Goal: Task Accomplishment & Management: Use online tool/utility

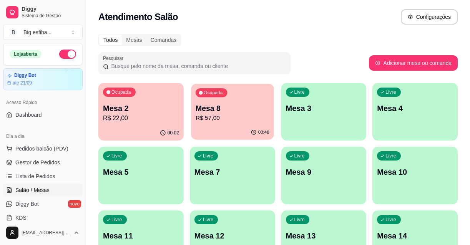
click at [243, 120] on p "R$ 57,00" at bounding box center [233, 118] width 74 height 9
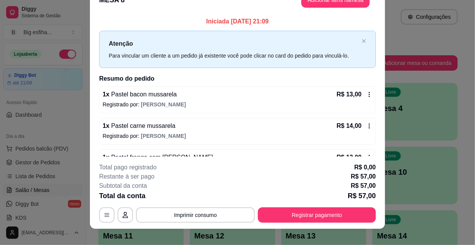
scroll to position [23, 0]
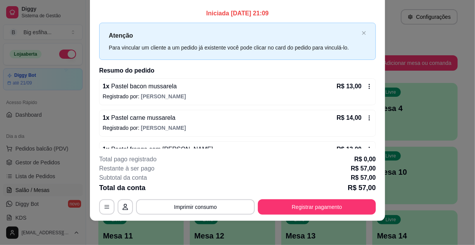
click at [292, 218] on footer "**********" at bounding box center [237, 185] width 295 height 72
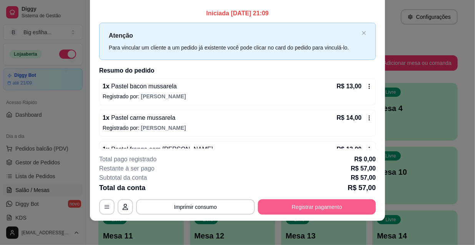
click at [295, 207] on button "Registrar pagamento" at bounding box center [317, 206] width 118 height 15
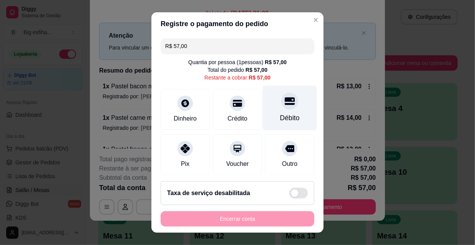
click at [280, 110] on div "Débito" at bounding box center [290, 108] width 54 height 45
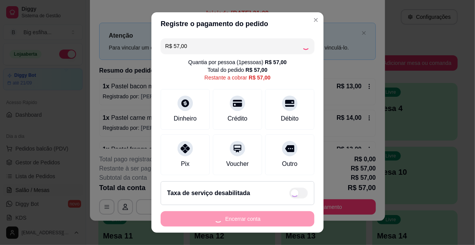
type input "R$ 0,00"
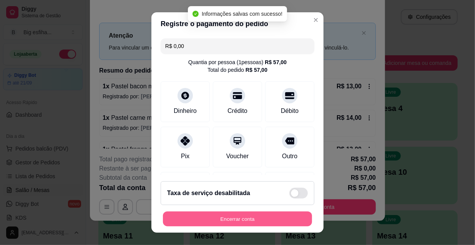
click at [249, 217] on button "Encerrar conta" at bounding box center [237, 219] width 149 height 15
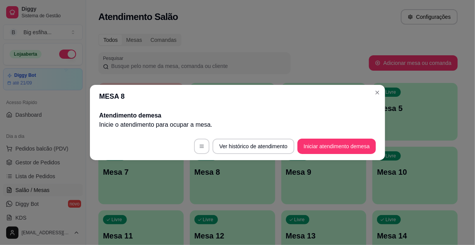
scroll to position [0, 0]
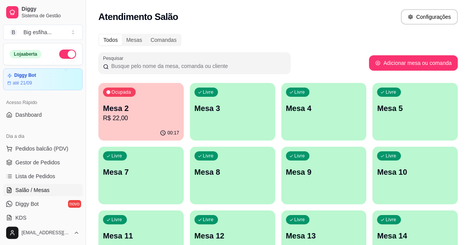
click at [146, 132] on div "00:17" at bounding box center [140, 133] width 85 height 15
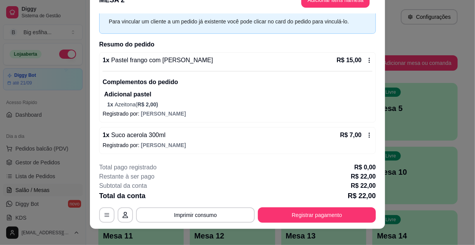
scroll to position [23, 0]
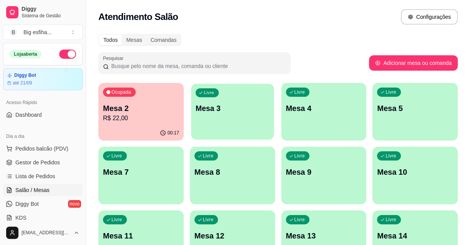
click at [262, 126] on div "Livre Mesa 3" at bounding box center [232, 107] width 83 height 47
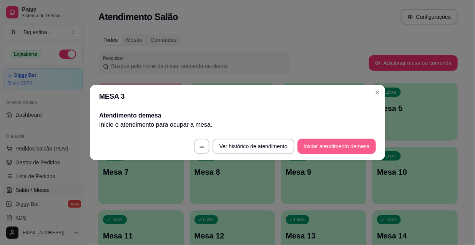
click at [327, 146] on button "Iniciar atendimento de mesa" at bounding box center [336, 146] width 78 height 15
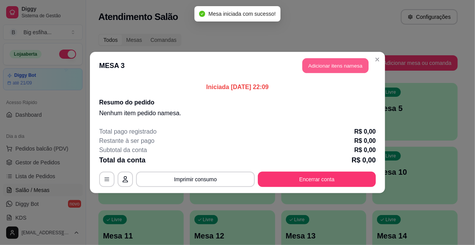
click at [332, 69] on button "Adicionar itens na mesa" at bounding box center [335, 65] width 66 height 15
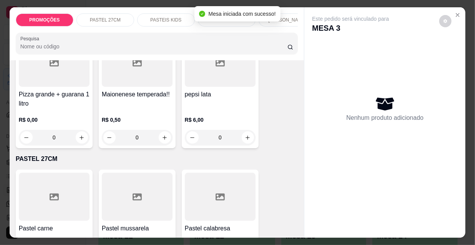
scroll to position [105, 0]
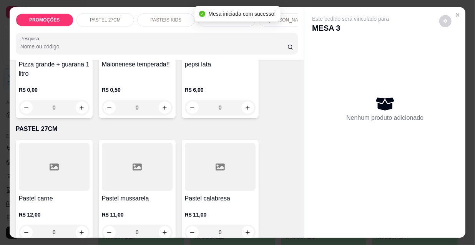
click at [44, 188] on div at bounding box center [54, 167] width 71 height 48
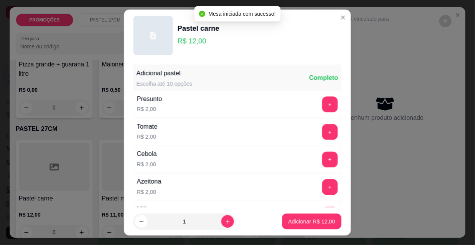
click at [304, 218] on p "Adicionar R$ 12,00" at bounding box center [311, 221] width 47 height 8
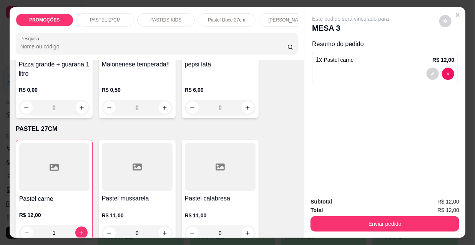
type input "1"
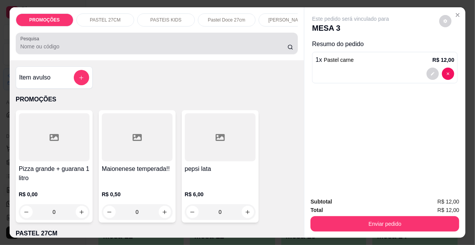
click at [58, 51] on div at bounding box center [156, 43] width 273 height 15
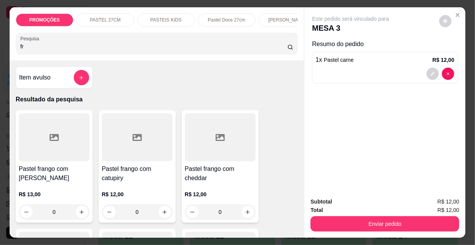
type input "fr"
click at [127, 143] on div at bounding box center [137, 137] width 71 height 48
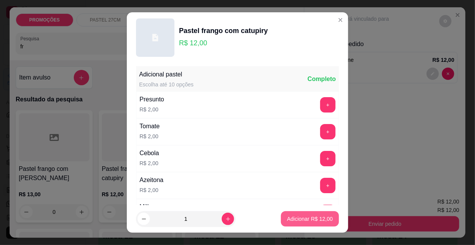
click at [303, 217] on p "Adicionar R$ 12,00" at bounding box center [310, 219] width 46 height 8
type input "1"
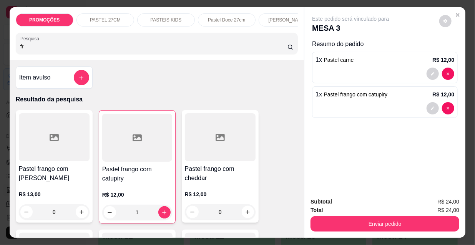
click at [102, 15] on div "PROMOÇÕES PASTEL 27CM PASTEIS KIDS Pastel Doce 27cm Esfihas Salgadas Esfihas do…" at bounding box center [157, 19] width 282 height 13
click at [106, 17] on p "Esfihas doce" at bounding box center [101, 20] width 27 height 6
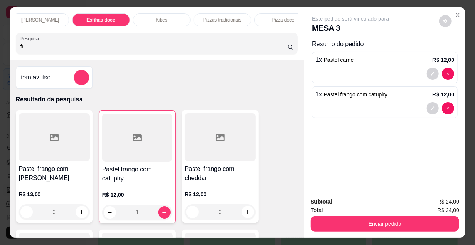
scroll to position [20, 0]
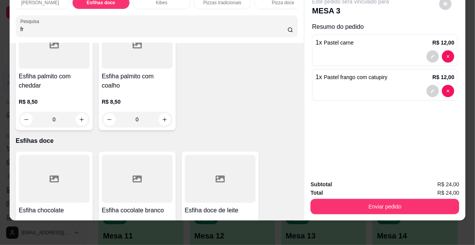
click at [31, 215] on div "R$ 8,50 0" at bounding box center [54, 233] width 71 height 37
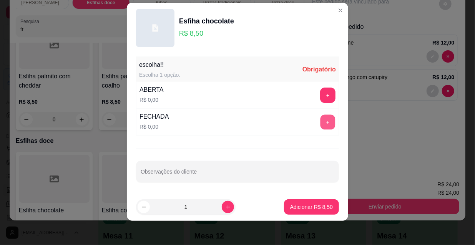
click at [320, 123] on button "+" at bounding box center [327, 122] width 15 height 15
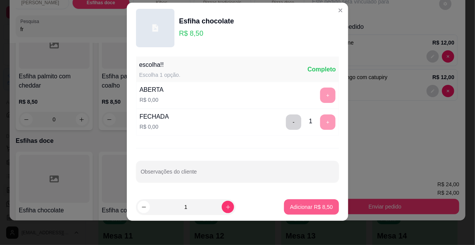
click at [315, 203] on p "Adicionar R$ 8,50" at bounding box center [311, 207] width 43 height 8
click at [382, 199] on button "Enviar pedido" at bounding box center [384, 206] width 149 height 15
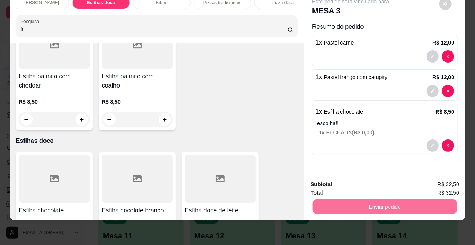
click at [377, 176] on button "Não registrar e enviar pedido" at bounding box center [360, 182] width 80 height 15
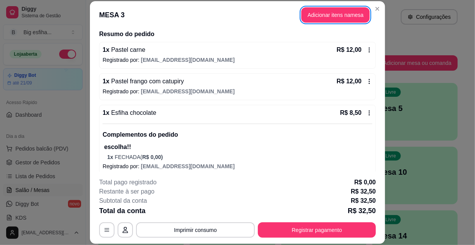
scroll to position [65, 0]
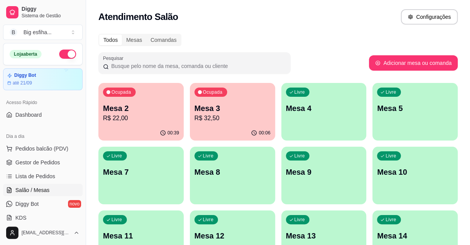
click at [315, 114] on div "Livre Mesa 4" at bounding box center [323, 107] width 85 height 48
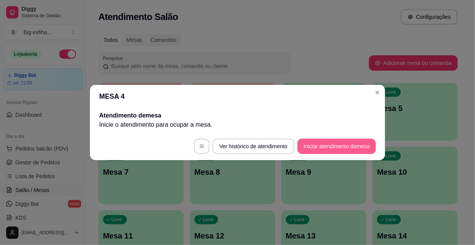
click at [326, 139] on button "Iniciar atendimento de mesa" at bounding box center [336, 146] width 78 height 15
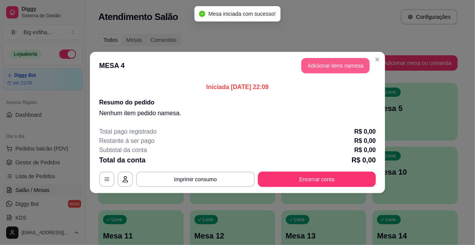
click at [323, 66] on button "Adicionar itens na mesa" at bounding box center [335, 65] width 68 height 15
click at [53, 50] on input "Pesquisa" at bounding box center [153, 47] width 267 height 8
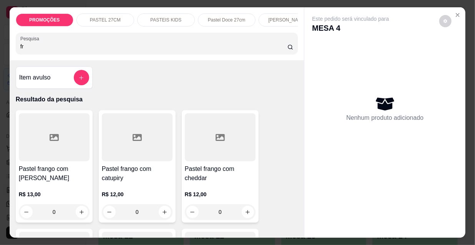
type input "fr"
click at [37, 177] on h4 "Pastel frango com [PERSON_NAME]" at bounding box center [54, 173] width 71 height 18
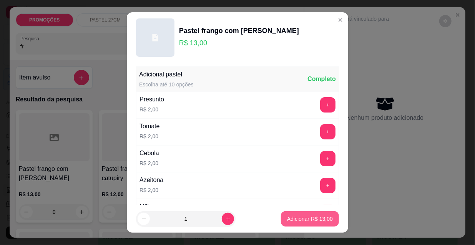
click at [316, 216] on p "Adicionar R$ 13,00" at bounding box center [310, 219] width 46 height 8
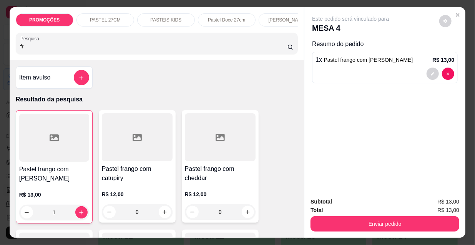
type input "1"
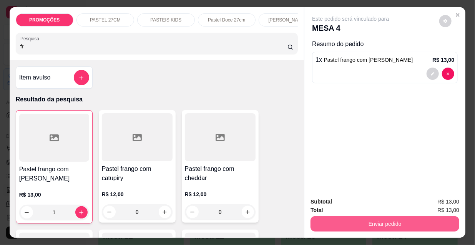
click at [367, 221] on button "Enviar pedido" at bounding box center [384, 223] width 149 height 15
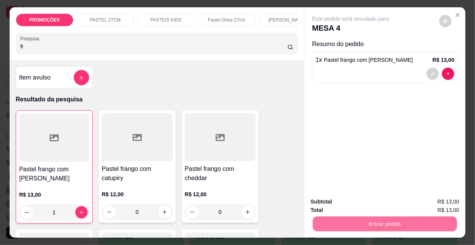
click at [355, 199] on button "Não registrar e enviar pedido" at bounding box center [360, 202] width 80 height 15
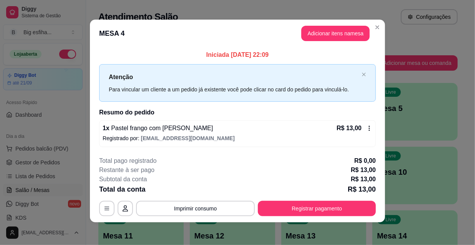
scroll to position [3, 0]
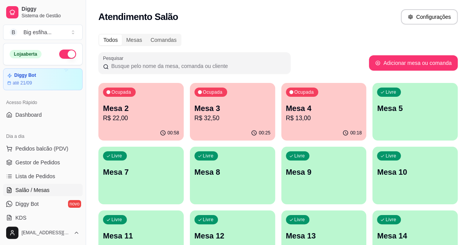
click at [151, 114] on p "R$ 22,00" at bounding box center [141, 118] width 76 height 9
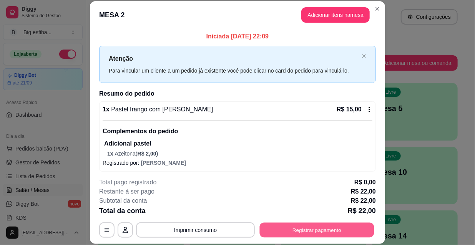
click at [334, 231] on button "Registrar pagamento" at bounding box center [317, 229] width 115 height 15
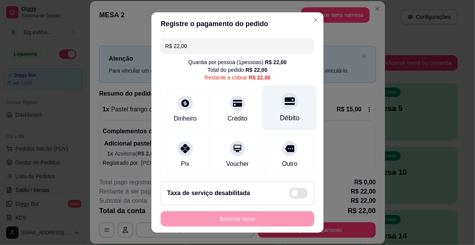
click at [277, 112] on div "Débito" at bounding box center [290, 108] width 54 height 45
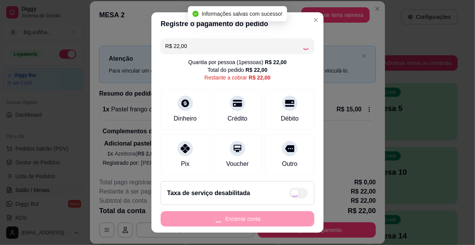
type input "R$ 0,00"
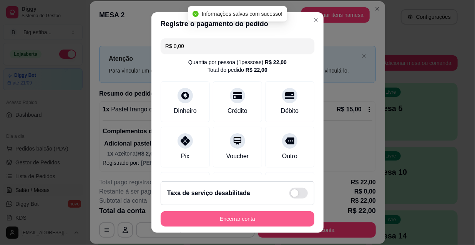
click at [246, 219] on button "Encerrar conta" at bounding box center [238, 218] width 154 height 15
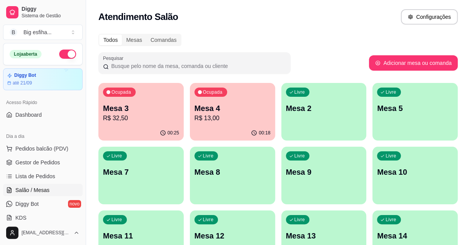
click at [158, 114] on p "R$ 32,50" at bounding box center [141, 118] width 76 height 9
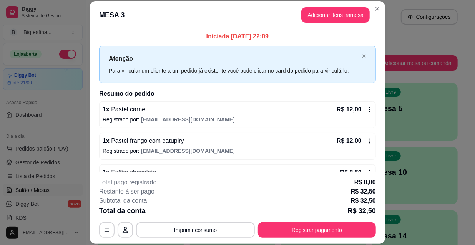
scroll to position [65, 0]
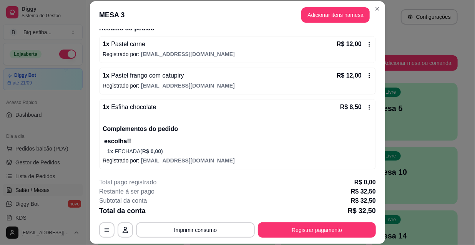
click at [319, 238] on footer "**********" at bounding box center [237, 208] width 295 height 72
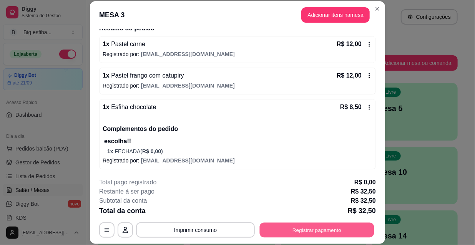
click at [325, 232] on button "Registrar pagamento" at bounding box center [317, 229] width 115 height 15
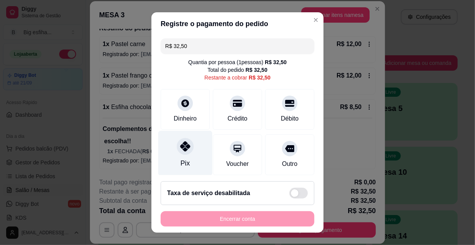
click at [186, 143] on div at bounding box center [185, 146] width 17 height 17
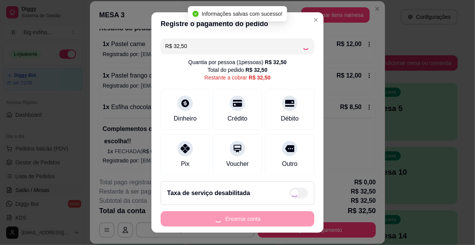
type input "R$ 0,00"
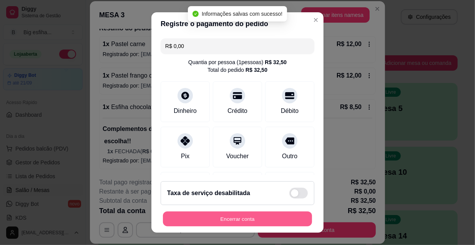
click at [216, 219] on button "Encerrar conta" at bounding box center [237, 219] width 149 height 15
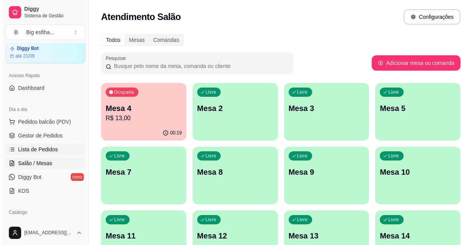
scroll to position [35, 0]
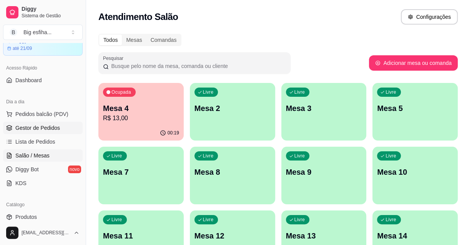
click at [52, 129] on span "Gestor de Pedidos" at bounding box center [37, 128] width 45 height 8
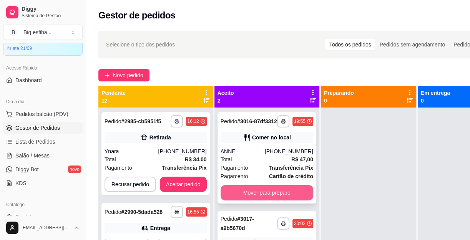
click at [246, 198] on button "Mover para preparo" at bounding box center [267, 192] width 93 height 15
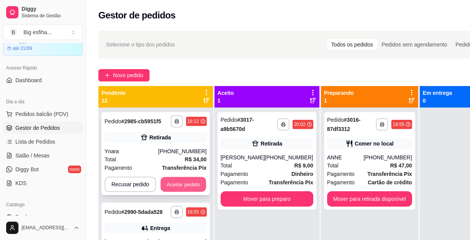
click at [188, 182] on button "Aceitar pedido" at bounding box center [183, 184] width 45 height 15
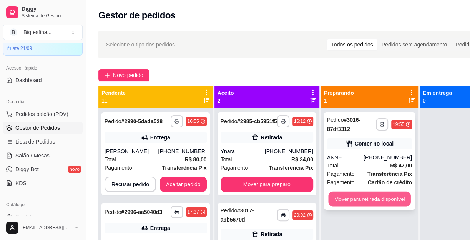
click at [345, 197] on button "Mover para retirada disponível" at bounding box center [369, 199] width 82 height 15
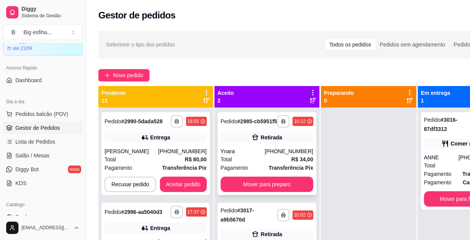
click at [284, 180] on div "**********" at bounding box center [266, 153] width 99 height 83
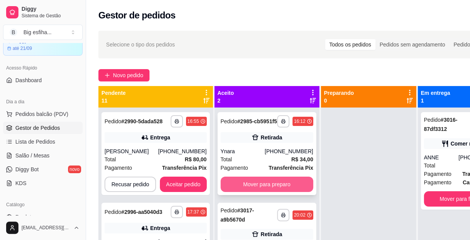
click at [285, 192] on button "Mover para preparo" at bounding box center [267, 184] width 93 height 15
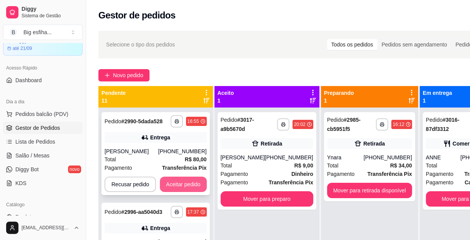
click at [191, 181] on button "Aceitar pedido" at bounding box center [183, 184] width 47 height 15
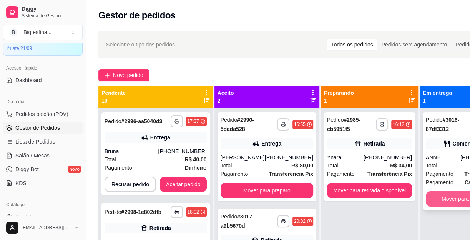
click at [448, 204] on button "Mover para finalizado" at bounding box center [467, 198] width 83 height 15
click at [373, 186] on button "Mover para retirada disponível" at bounding box center [369, 190] width 85 height 15
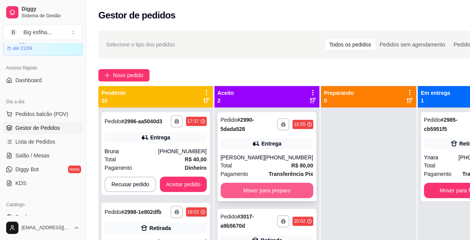
click at [277, 186] on button "Mover para preparo" at bounding box center [267, 190] width 93 height 15
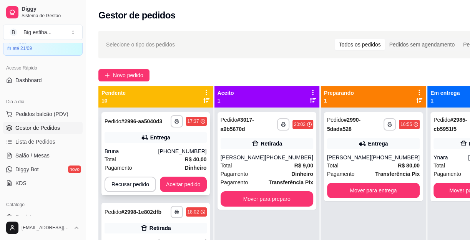
click at [184, 181] on button "Aceitar pedido" at bounding box center [183, 184] width 47 height 15
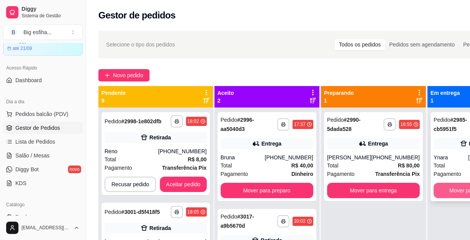
click at [433, 185] on button "Mover para finalizado" at bounding box center [474, 190] width 83 height 15
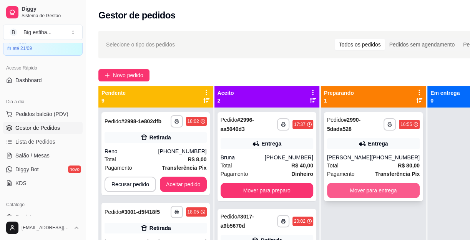
click at [348, 186] on button "Mover para entrega" at bounding box center [373, 190] width 93 height 15
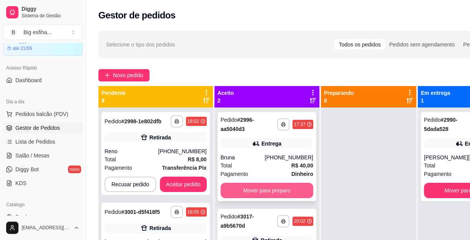
click at [277, 191] on button "Mover para preparo" at bounding box center [267, 190] width 93 height 15
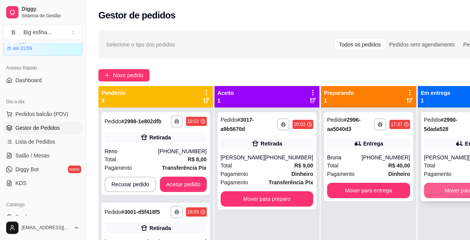
click at [456, 192] on button "Mover para finalizado" at bounding box center [470, 190] width 93 height 15
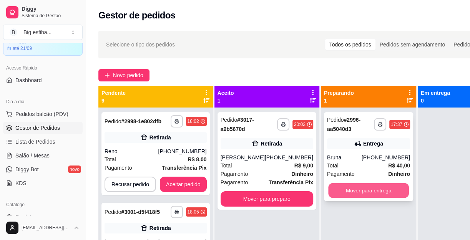
click at [363, 189] on button "Mover para entrega" at bounding box center [368, 190] width 81 height 15
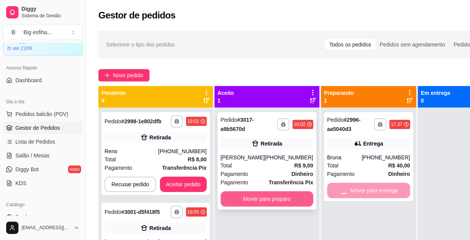
click at [288, 198] on button "Mover para preparo" at bounding box center [267, 198] width 93 height 15
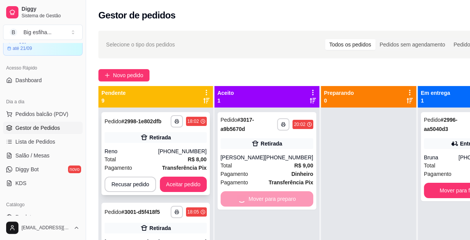
click at [180, 180] on button "Aceitar pedido" at bounding box center [183, 184] width 47 height 15
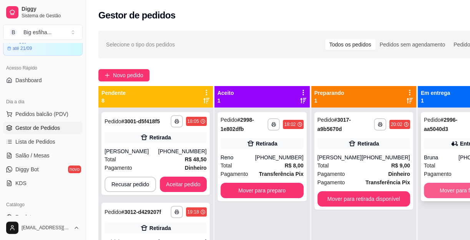
click at [430, 193] on button "Mover para finalizado" at bounding box center [465, 190] width 83 height 15
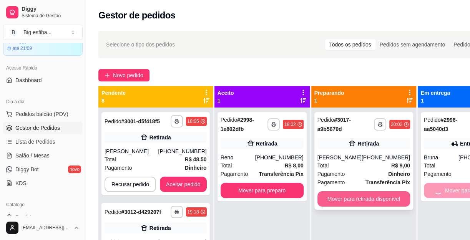
click at [372, 198] on button "Mover para retirada disponível" at bounding box center [363, 198] width 93 height 15
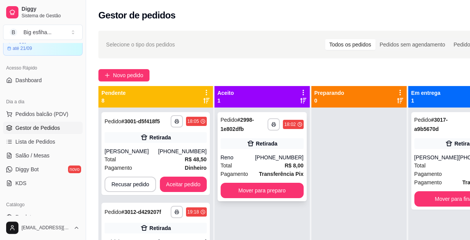
click at [242, 180] on div "**********" at bounding box center [261, 156] width 89 height 89
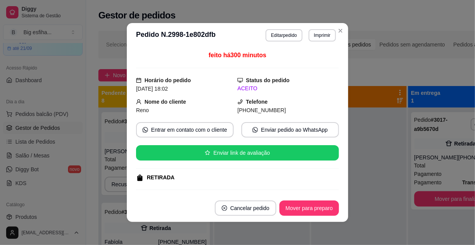
click at [196, 180] on div "RETIRADA" at bounding box center [236, 178] width 201 height 8
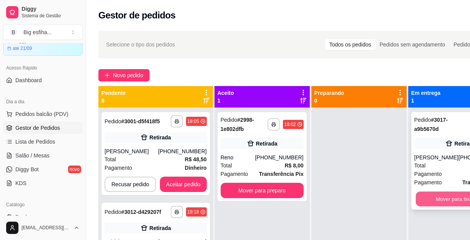
click at [446, 199] on button "Mover para finalizado" at bounding box center [460, 199] width 90 height 15
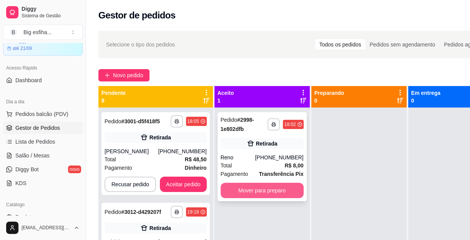
click at [272, 190] on button "Mover para preparo" at bounding box center [262, 190] width 83 height 15
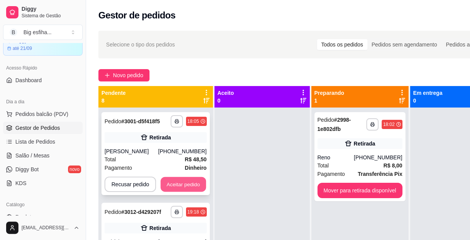
click at [195, 180] on button "Aceitar pedido" at bounding box center [183, 184] width 45 height 15
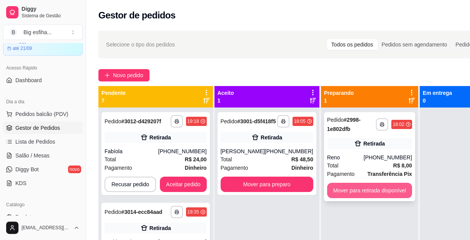
click at [366, 193] on button "Mover para retirada disponível" at bounding box center [369, 190] width 85 height 15
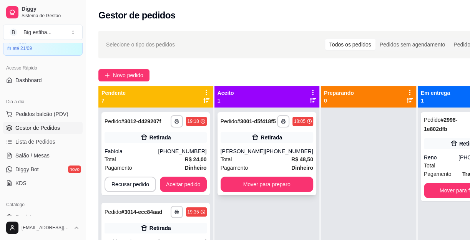
click at [279, 162] on div "Total R$ 48,50" at bounding box center [267, 159] width 93 height 8
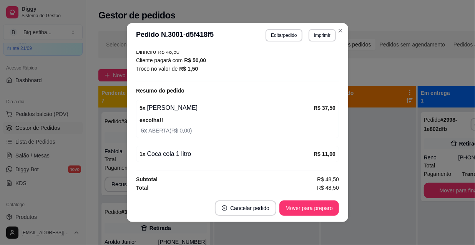
scroll to position [1, 0]
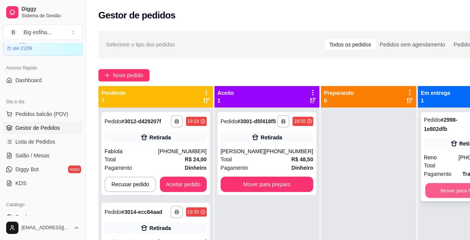
click at [442, 194] on button "Mover para finalizado" at bounding box center [465, 190] width 81 height 15
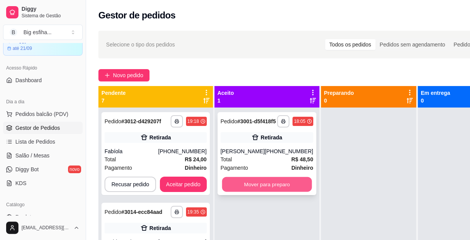
click at [288, 188] on button "Mover para preparo" at bounding box center [267, 184] width 90 height 15
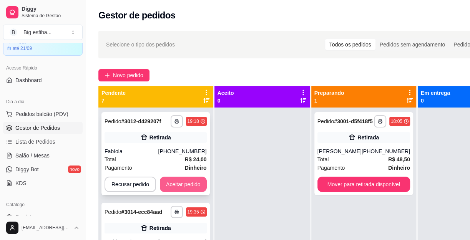
click at [185, 189] on button "Aceitar pedido" at bounding box center [183, 184] width 47 height 15
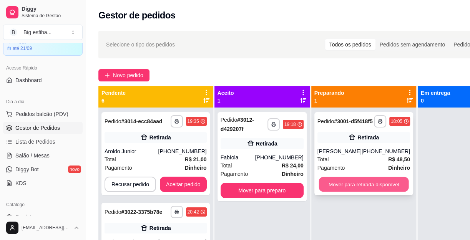
click at [372, 186] on button "Mover para retirada disponível" at bounding box center [364, 184] width 90 height 15
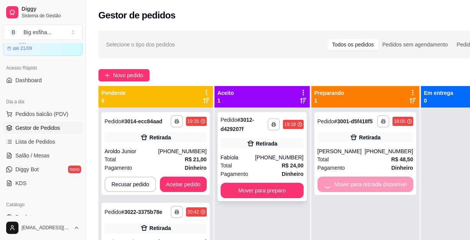
click at [255, 155] on div "Fabíola" at bounding box center [238, 158] width 35 height 8
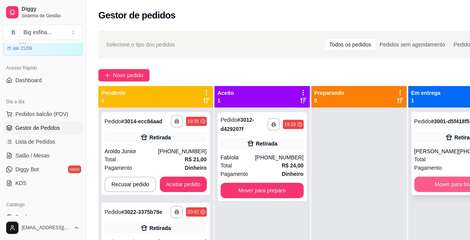
click at [446, 189] on button "Mover para finalizado" at bounding box center [460, 184] width 93 height 15
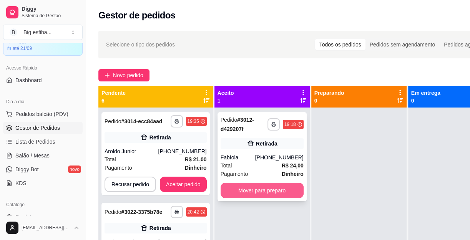
click at [294, 193] on button "Mover para preparo" at bounding box center [262, 190] width 83 height 15
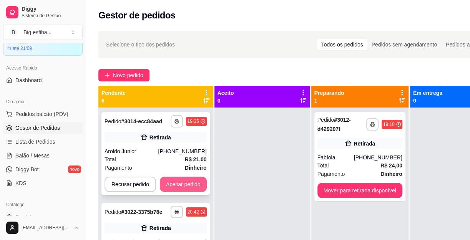
click at [186, 189] on button "Aceitar pedido" at bounding box center [183, 184] width 47 height 15
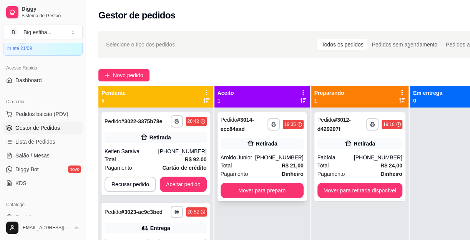
click at [282, 154] on div "[PHONE_NUMBER]" at bounding box center [279, 158] width 48 height 8
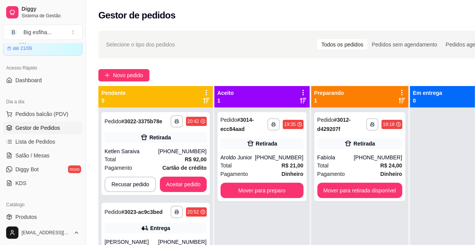
scroll to position [121, 0]
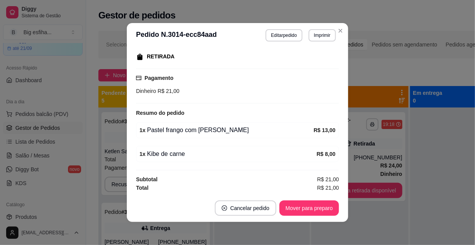
click at [288, 28] on header "**********" at bounding box center [237, 35] width 221 height 25
click at [289, 34] on button "Editar pedido" at bounding box center [284, 35] width 37 height 12
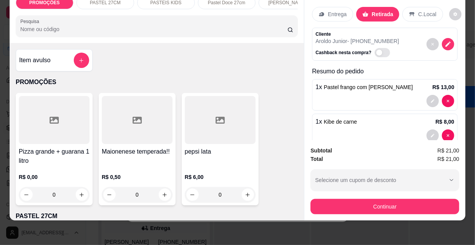
scroll to position [20, 0]
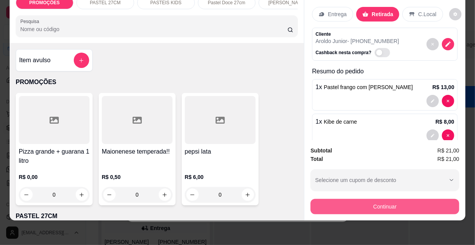
click at [388, 207] on button "Continuar" at bounding box center [384, 206] width 149 height 15
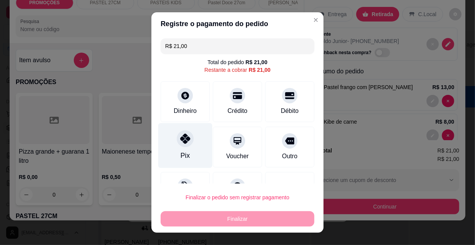
click at [177, 141] on div at bounding box center [185, 138] width 17 height 17
type input "R$ 0,00"
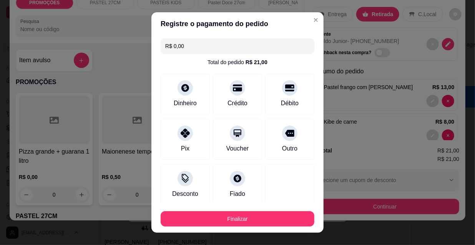
click at [246, 213] on button "Finalizar" at bounding box center [238, 218] width 154 height 15
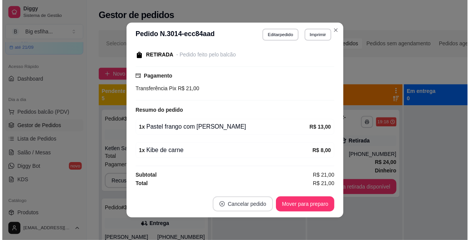
scroll to position [115, 0]
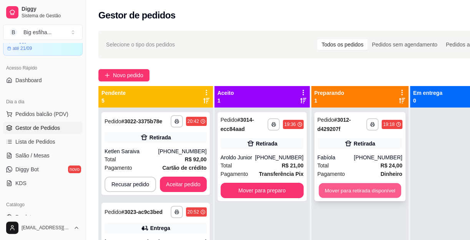
click at [365, 188] on button "Mover para retirada disponível" at bounding box center [360, 190] width 82 height 15
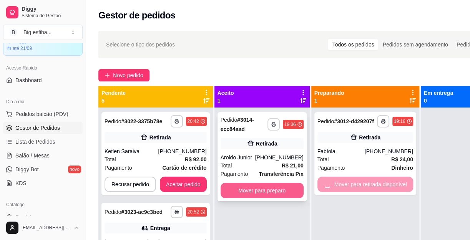
click at [246, 188] on button "Mover para preparo" at bounding box center [262, 190] width 83 height 15
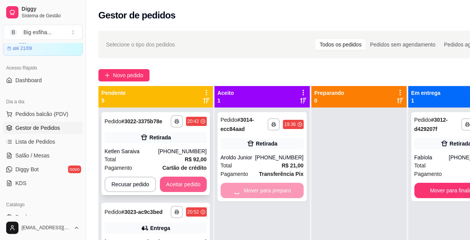
click at [187, 190] on button "Aceitar pedido" at bounding box center [183, 184] width 47 height 15
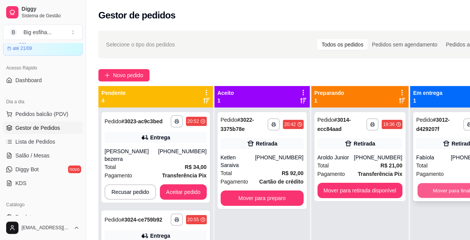
click at [453, 187] on button "Mover para finalizado" at bounding box center [457, 190] width 81 height 15
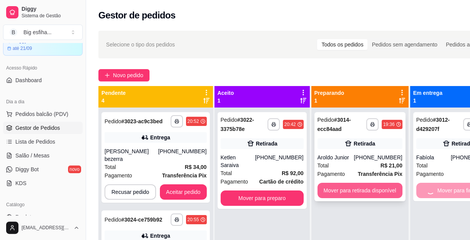
click at [369, 189] on button "Mover para retirada disponível" at bounding box center [359, 190] width 85 height 15
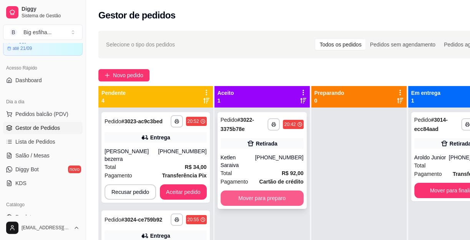
click at [247, 194] on button "Mover para preparo" at bounding box center [262, 198] width 83 height 15
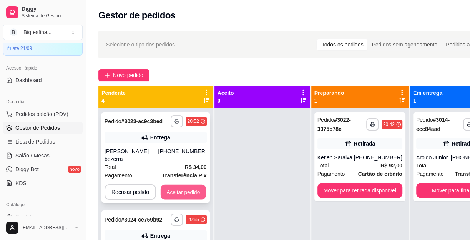
click at [173, 185] on button "Aceitar pedido" at bounding box center [183, 192] width 45 height 15
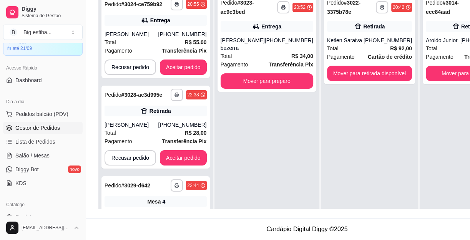
click at [410, 156] on div "**********" at bounding box center [369, 110] width 97 height 240
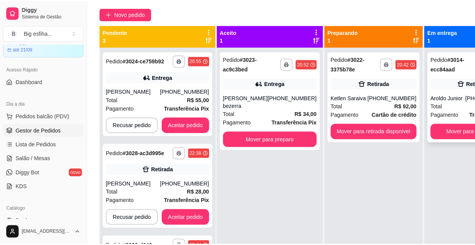
scroll to position [0, 0]
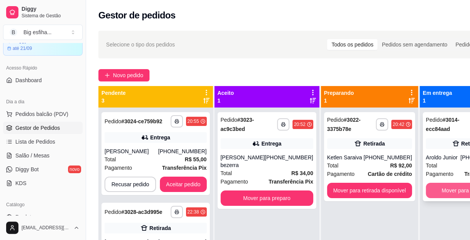
click at [439, 188] on button "Mover para finalizado" at bounding box center [467, 190] width 83 height 15
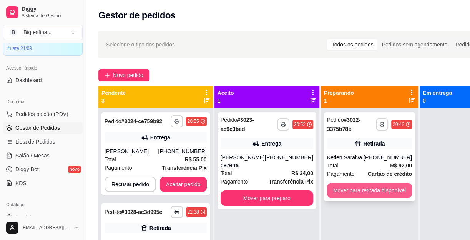
click at [370, 186] on button "Mover para retirada disponível" at bounding box center [369, 190] width 85 height 15
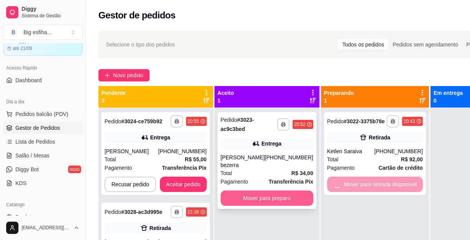
click at [266, 193] on button "Mover para preparo" at bounding box center [267, 198] width 93 height 15
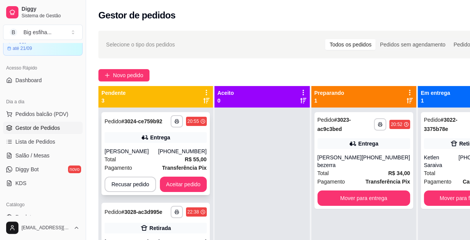
click at [192, 176] on div "**********" at bounding box center [155, 153] width 108 height 83
click at [434, 191] on button "Mover para finalizado" at bounding box center [465, 198] width 83 height 15
click at [369, 182] on div "**********" at bounding box center [363, 160] width 99 height 97
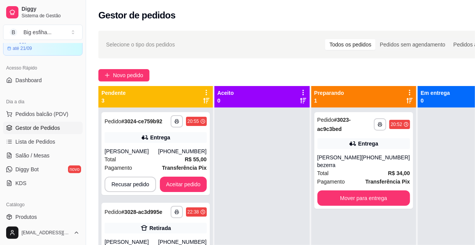
click at [191, 186] on div "feito há 132 minutos Horário do pedido [DATE] 20:52 Status do pedido PREPARANDO…" at bounding box center [237, 121] width 203 height 141
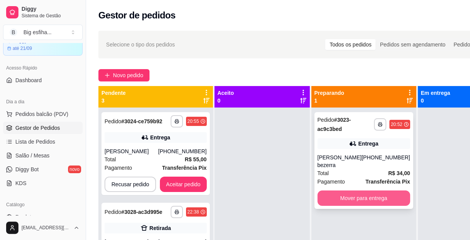
click at [371, 191] on button "Mover para entrega" at bounding box center [363, 198] width 93 height 15
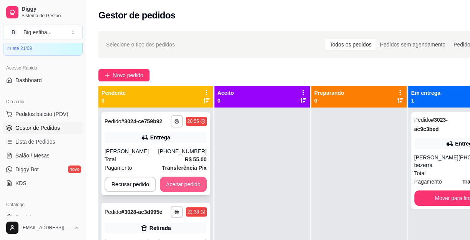
click at [193, 181] on button "Aceitar pedido" at bounding box center [183, 184] width 47 height 15
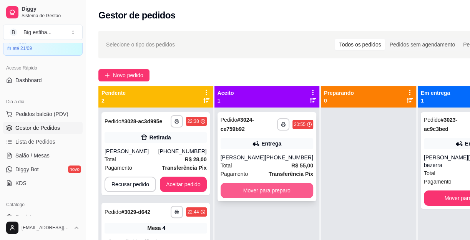
click at [271, 187] on button "Mover para preparo" at bounding box center [267, 190] width 93 height 15
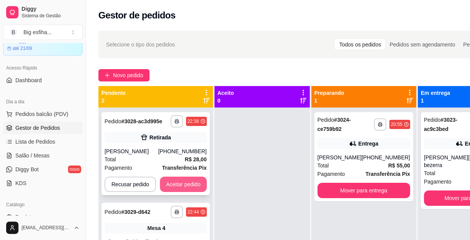
click at [193, 187] on button "Aceitar pedido" at bounding box center [183, 184] width 47 height 15
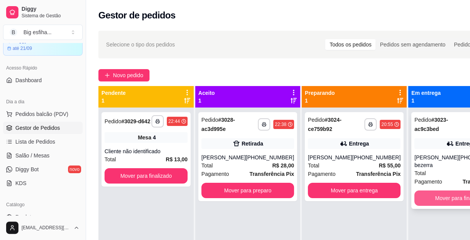
click at [428, 192] on button "Mover para finalizado" at bounding box center [460, 198] width 93 height 15
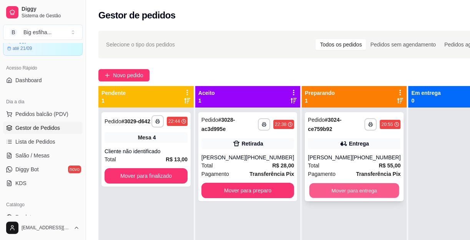
click at [355, 187] on button "Mover para entrega" at bounding box center [354, 190] width 90 height 15
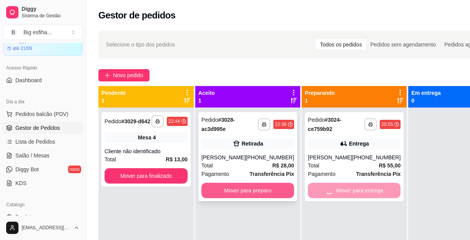
click at [280, 188] on button "Mover para preparo" at bounding box center [247, 190] width 93 height 15
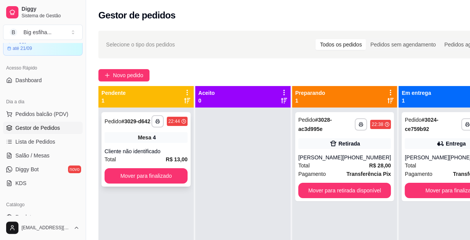
click at [171, 167] on div "**********" at bounding box center [145, 149] width 89 height 75
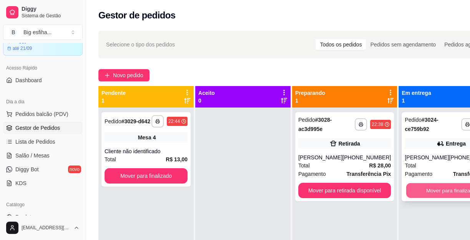
click at [410, 190] on button "Mover para finalizado" at bounding box center [451, 190] width 90 height 15
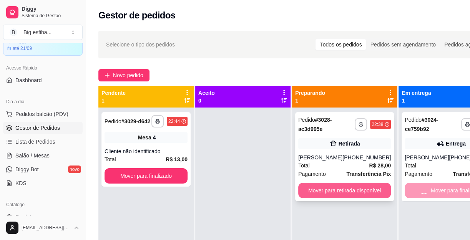
click at [347, 189] on button "Mover para retirada disponível" at bounding box center [344, 190] width 93 height 15
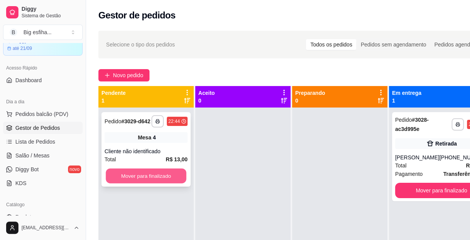
click at [156, 178] on button "Mover para finalizado" at bounding box center [146, 176] width 81 height 15
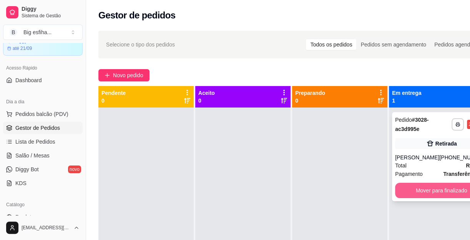
click at [457, 193] on button "Mover para finalizado" at bounding box center [441, 190] width 93 height 15
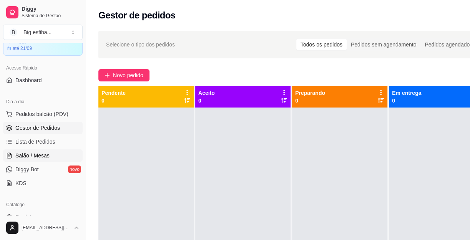
click at [46, 153] on span "Salão / Mesas" at bounding box center [32, 156] width 34 height 8
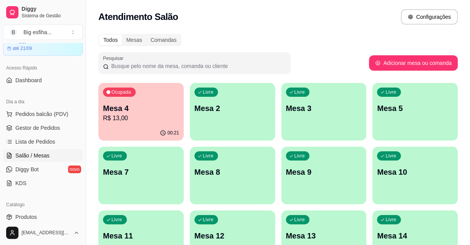
click at [163, 109] on p "Mesa 4" at bounding box center [141, 108] width 76 height 11
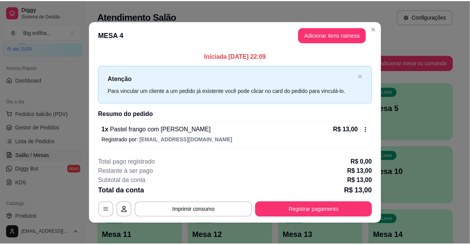
scroll to position [3, 0]
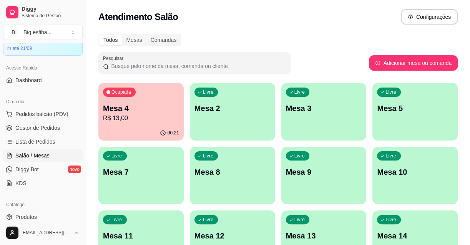
click at [190, 133] on div "button" at bounding box center [232, 135] width 85 height 9
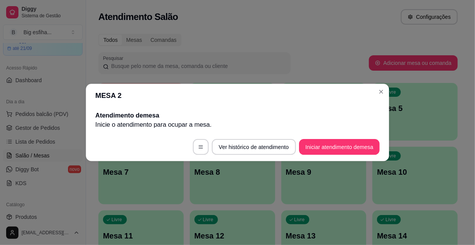
click at [145, 134] on footer "Ver histórico de atendimento Iniciar atendimento de mesa" at bounding box center [237, 147] width 303 height 28
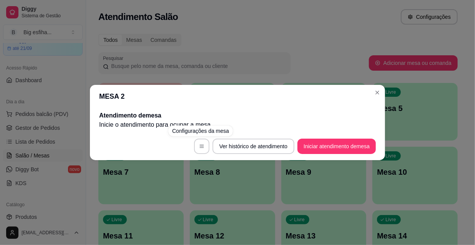
drag, startPoint x: 273, startPoint y: 183, endPoint x: 249, endPoint y: 182, distance: 23.5
click at [270, 184] on div "MESA 2 Atendimento de mesa Inicie o atendimento para ocupar a mesa . Ver histór…" at bounding box center [237, 122] width 475 height 245
click at [126, 117] on h2 "Atendimento de mesa" at bounding box center [237, 115] width 277 height 9
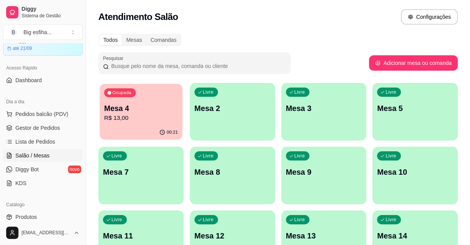
click at [154, 97] on div "Ocupada Mesa 4 R$ 13,00" at bounding box center [141, 104] width 83 height 41
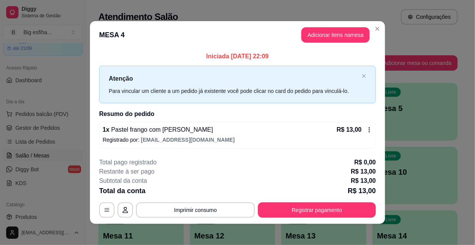
click at [314, 201] on div "**********" at bounding box center [237, 188] width 277 height 60
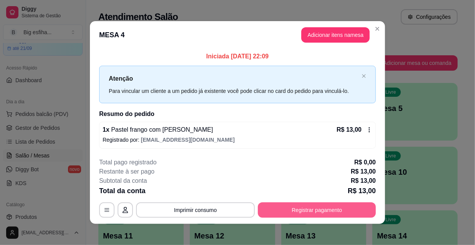
click at [321, 206] on button "Registrar pagamento" at bounding box center [317, 210] width 118 height 15
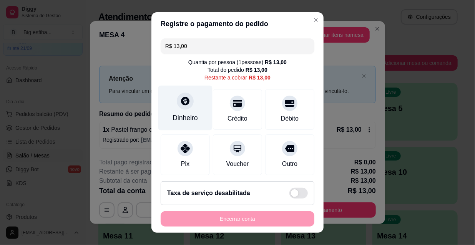
click at [178, 109] on div at bounding box center [185, 101] width 17 height 17
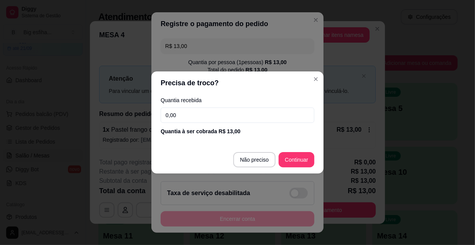
click at [199, 118] on input "0,00" at bounding box center [238, 115] width 154 height 15
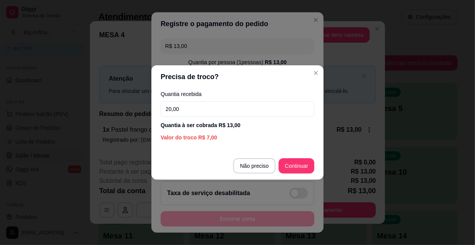
type input "20,00"
click at [282, 156] on footer "Não preciso Continuar" at bounding box center [237, 166] width 172 height 28
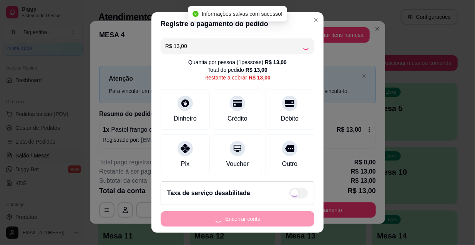
type input "R$ 0,00"
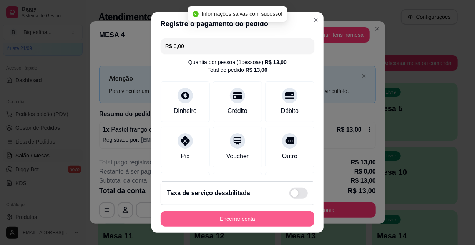
click at [235, 221] on button "Encerrar conta" at bounding box center [238, 218] width 154 height 15
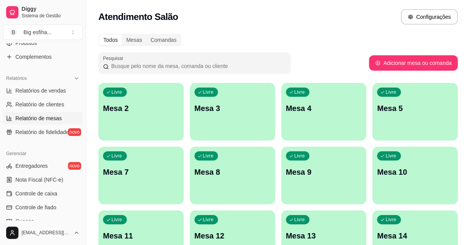
scroll to position [209, 0]
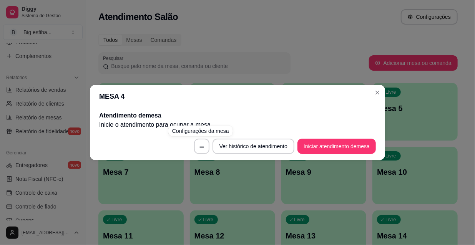
click at [182, 231] on div "MESA 4 Atendimento de mesa Inicie o atendimento para ocupar a mesa . Ver histór…" at bounding box center [237, 122] width 475 height 245
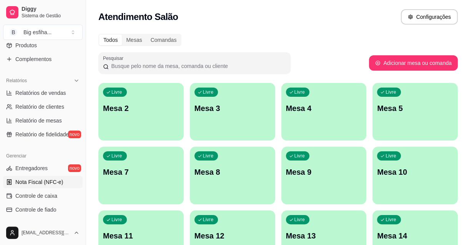
scroll to position [202, 0]
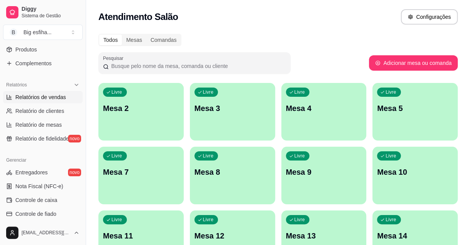
click at [55, 97] on span "Relatórios de vendas" at bounding box center [40, 97] width 51 height 8
select select "ALL"
select select "0"
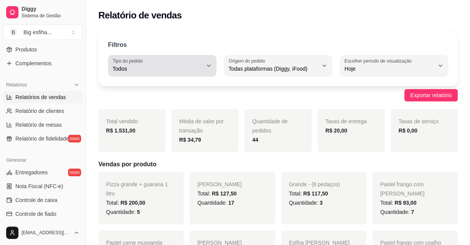
click at [173, 65] on span "Todos" at bounding box center [158, 69] width 90 height 8
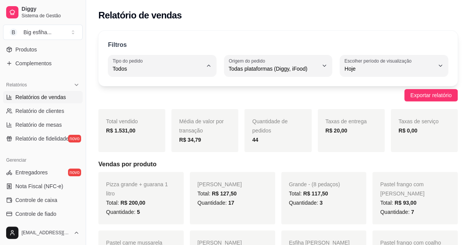
click at [175, 101] on span "Entrega" at bounding box center [158, 99] width 85 height 7
type input "DELIVERY"
select select "DELIVERY"
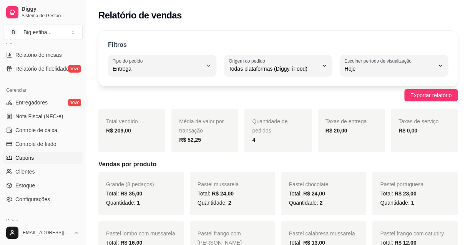
scroll to position [307, 0]
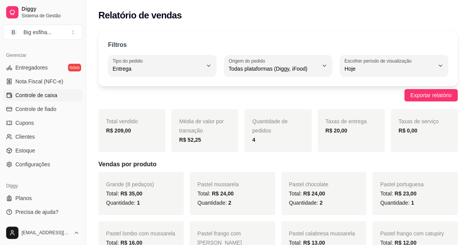
click at [33, 90] on link "Controle de caixa" at bounding box center [43, 95] width 80 height 12
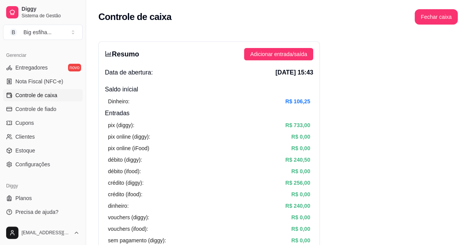
click at [108, 128] on div "Resumo Adicionar entrada/saída Data de abertura: [DATE] 15:43 Saldo inícial Din…" at bounding box center [208, 244] width 221 height 406
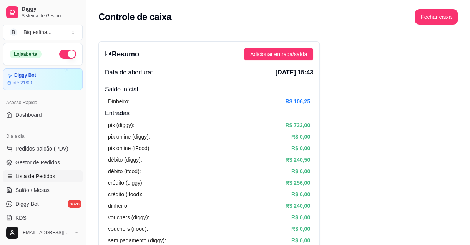
click at [45, 174] on span "Lista de Pedidos" at bounding box center [35, 177] width 40 height 8
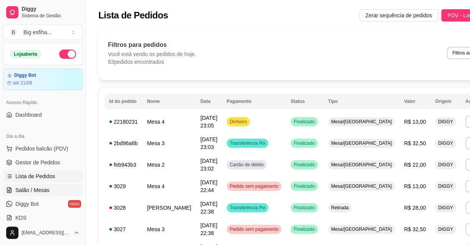
click at [49, 188] on link "Salão / Mesas" at bounding box center [43, 190] width 80 height 12
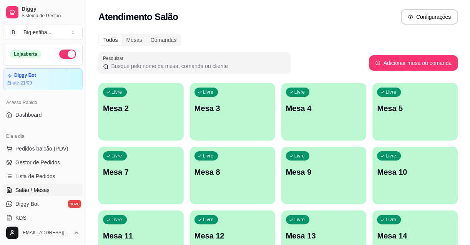
click at [133, 111] on p "Mesa 2" at bounding box center [141, 108] width 76 height 11
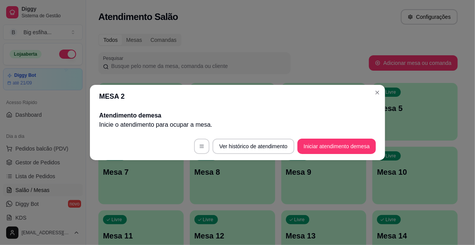
click at [344, 155] on footer "Ver histórico de atendimento Iniciar atendimento de mesa" at bounding box center [237, 147] width 295 height 28
click at [341, 148] on button "Iniciar atendimento de mesa" at bounding box center [336, 146] width 78 height 15
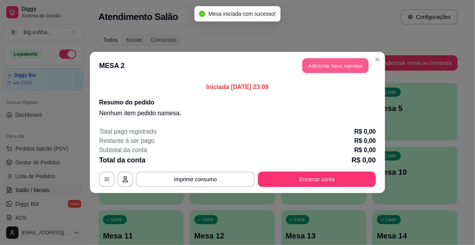
click at [337, 65] on button "Adicionar itens na mesa" at bounding box center [335, 65] width 66 height 15
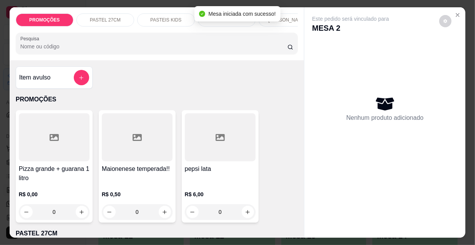
scroll to position [0, 443]
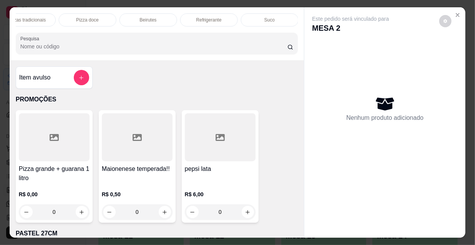
click at [185, 17] on div "Refrigerante" at bounding box center [209, 19] width 58 height 13
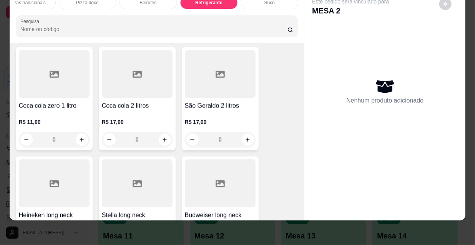
scroll to position [7379, 0]
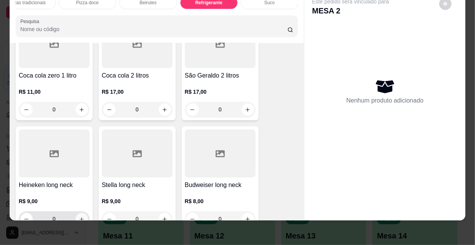
click at [78, 213] on button "increase-product-quantity" at bounding box center [82, 219] width 12 height 12
type input "1"
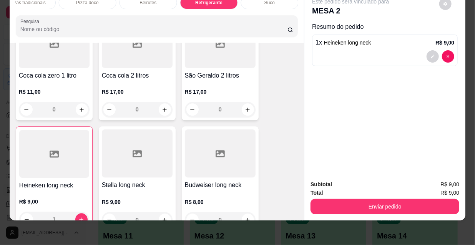
scroll to position [7484, 0]
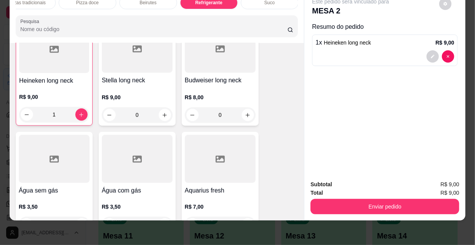
click at [246, 222] on icon "increase-product-quantity" at bounding box center [248, 225] width 6 height 6
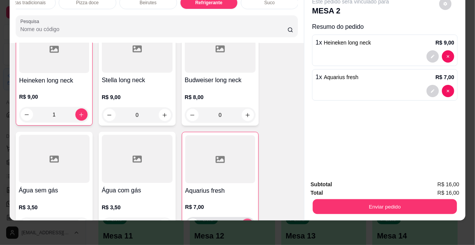
type input "1"
click at [384, 199] on button "Enviar pedido" at bounding box center [385, 206] width 144 height 15
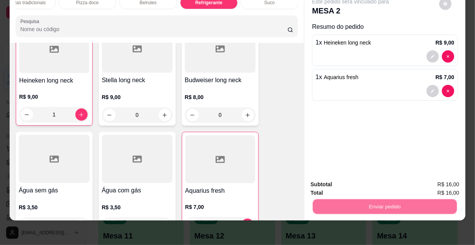
click at [351, 183] on button "Não registrar e enviar pedido" at bounding box center [360, 182] width 80 height 15
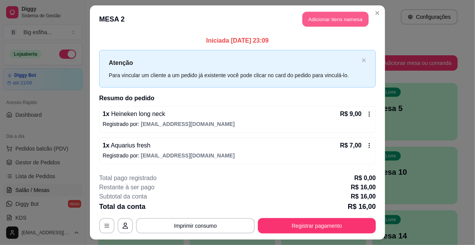
click at [334, 18] on button "Adicionar itens na mesa" at bounding box center [335, 19] width 66 height 15
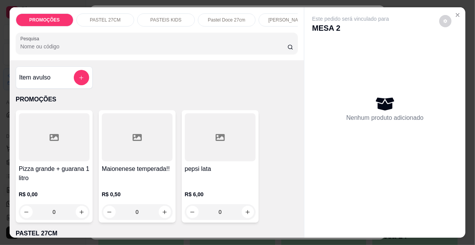
scroll to position [0, 443]
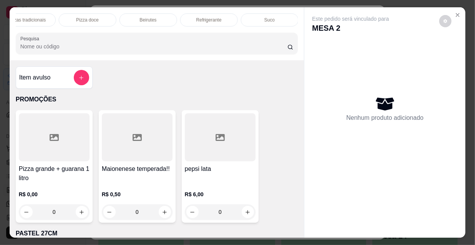
click at [198, 19] on p "Refrigerante" at bounding box center [208, 20] width 25 height 6
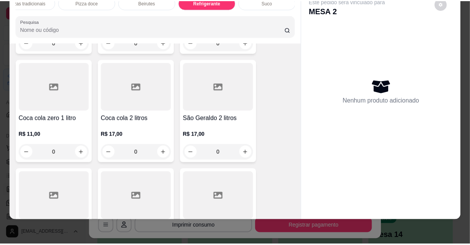
scroll to position [7344, 0]
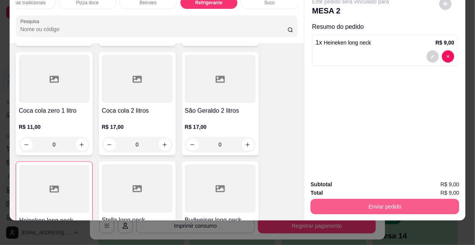
type input "1"
click at [399, 199] on button "Enviar pedido" at bounding box center [384, 206] width 149 height 15
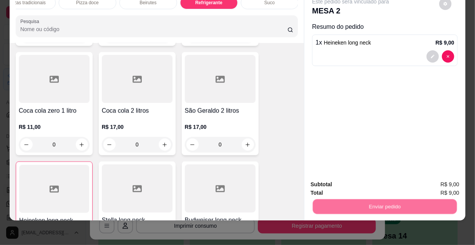
click at [367, 185] on button "Não registrar e enviar pedido" at bounding box center [360, 182] width 78 height 14
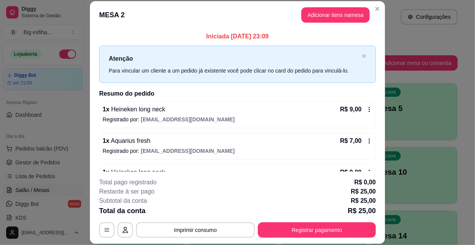
click at [312, 223] on button "Registrar pagamento" at bounding box center [317, 229] width 118 height 15
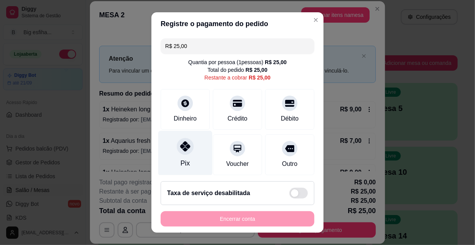
click at [178, 153] on div at bounding box center [185, 146] width 17 height 17
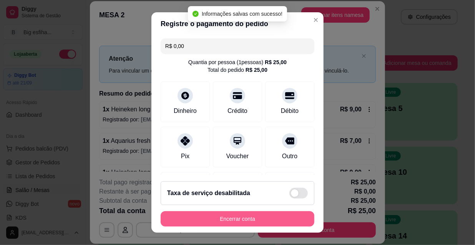
type input "R$ 0,00"
click at [211, 217] on button "Encerrar conta" at bounding box center [238, 218] width 154 height 15
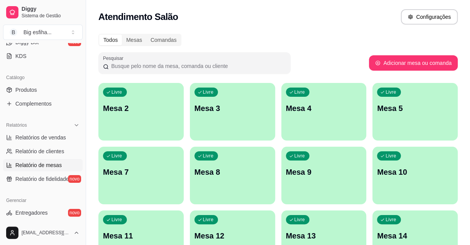
scroll to position [174, 0]
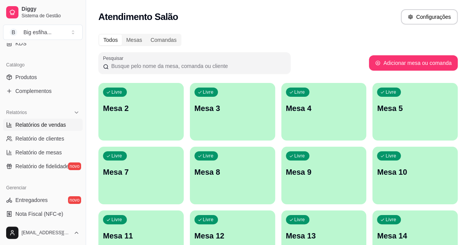
click at [48, 128] on link "Relatórios de vendas" at bounding box center [43, 125] width 80 height 12
select select "ALL"
select select "0"
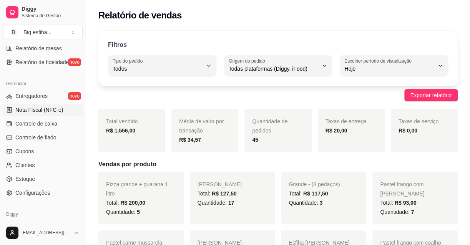
scroll to position [279, 0]
click at [57, 123] on link "Controle de caixa" at bounding box center [43, 123] width 80 height 12
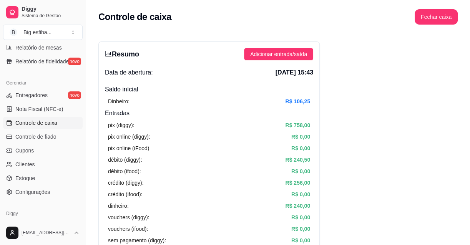
click at [129, 118] on div "pix (diggy): R$ 758,00 pix online (diggy): R$ 0,00 pix online (iFood) R$ 0,00 d…" at bounding box center [209, 194] width 208 height 153
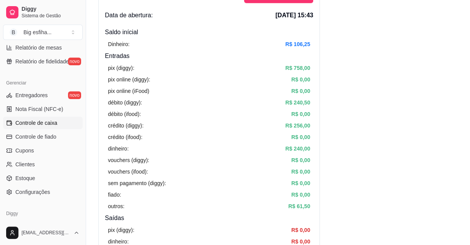
scroll to position [70, 0]
